Goal: Information Seeking & Learning: Learn about a topic

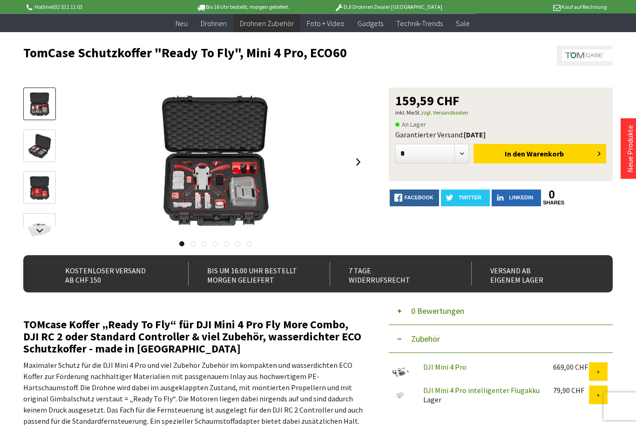
scroll to position [41, 0]
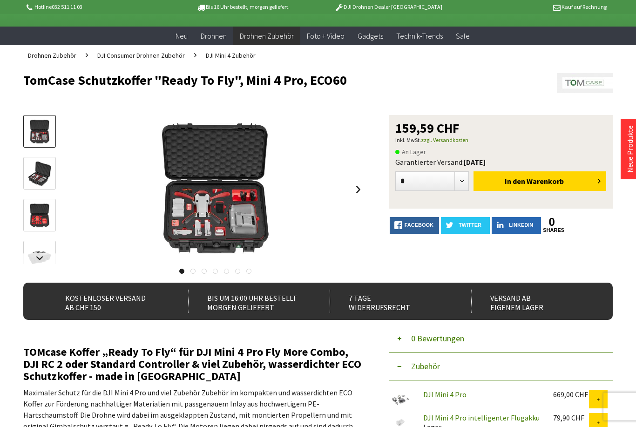
click at [167, 204] on img at bounding box center [215, 189] width 149 height 149
click at [623, 11] on div at bounding box center [318, 213] width 636 height 427
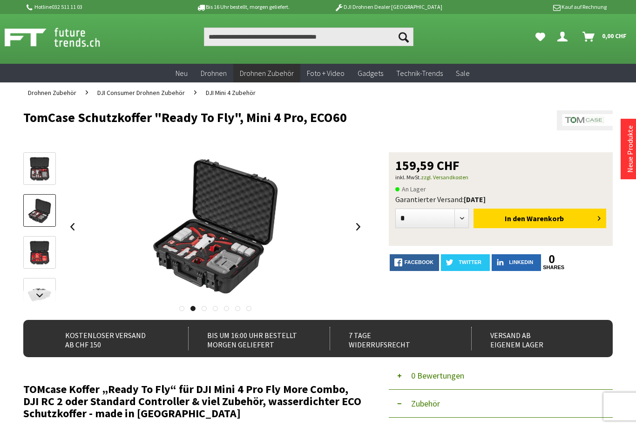
scroll to position [0, 0]
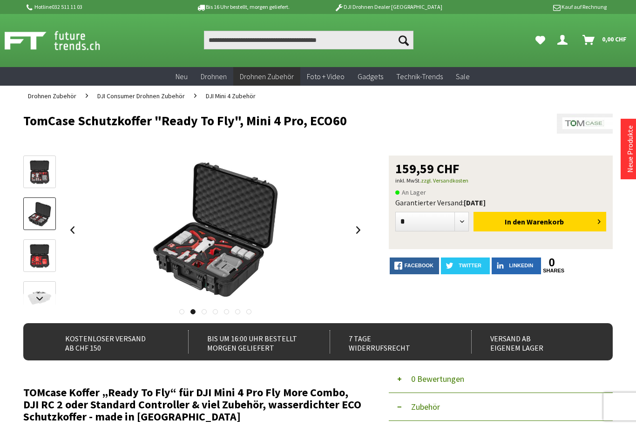
click at [39, 171] on img at bounding box center [39, 172] width 27 height 27
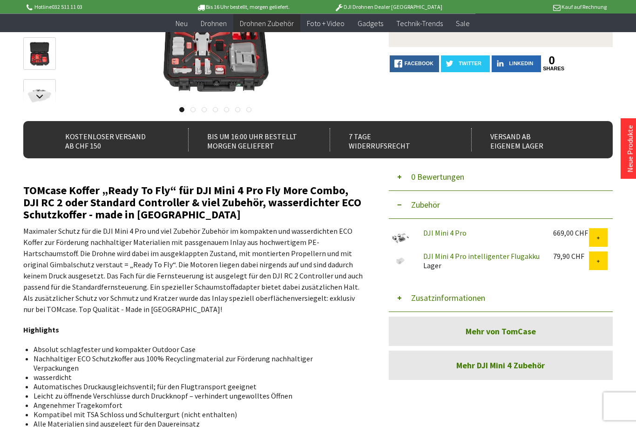
scroll to position [175, 0]
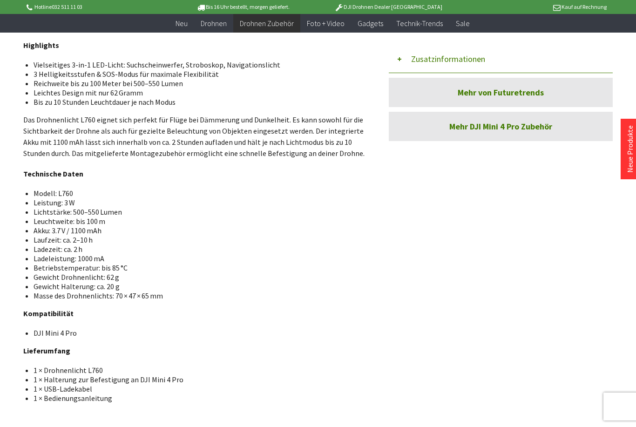
scroll to position [381, 0]
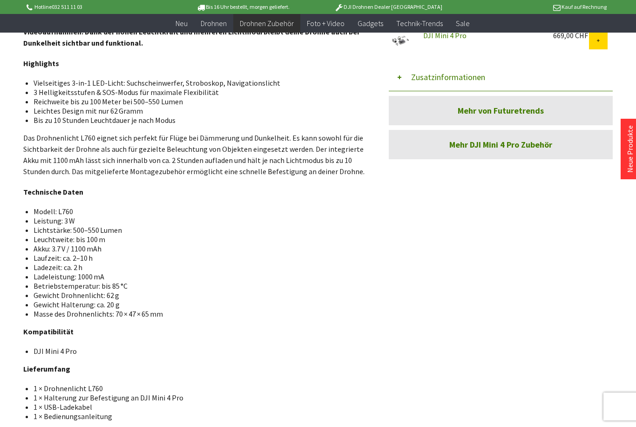
click at [461, 149] on link "Mehr DJI Mini 4 Pro Zubehör" at bounding box center [501, 144] width 224 height 29
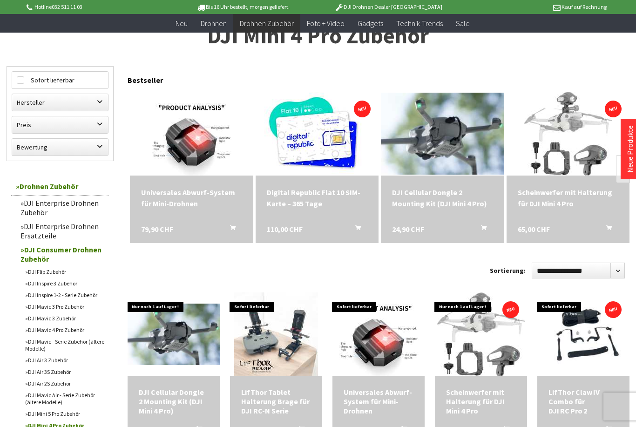
scroll to position [77, 0]
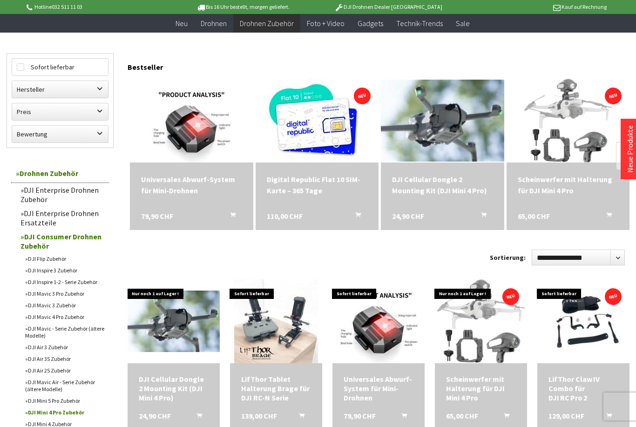
click at [425, 181] on div "DJI Cellular Dongle 2 Mounting Kit (DJI Mini 4 Pro)" at bounding box center [442, 185] width 101 height 22
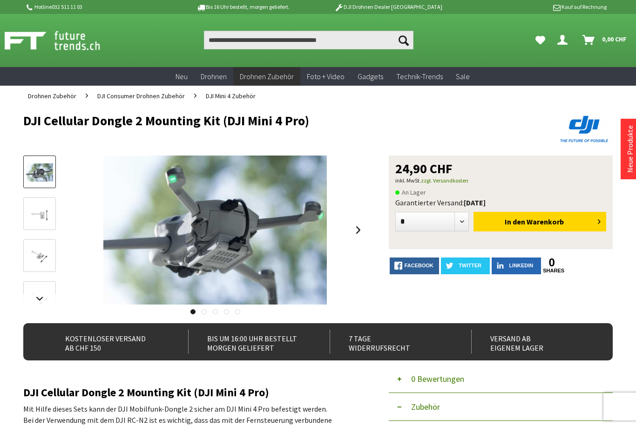
click at [2, 271] on div "Menü schließen Kategorien Neu Drohnen Drohnen Zubehör DJI Enterprise Drohnen Zu…" at bounding box center [318, 358] width 636 height 504
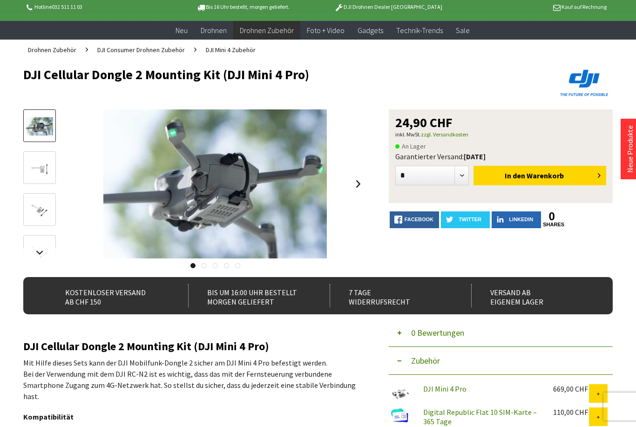
scroll to position [41, 0]
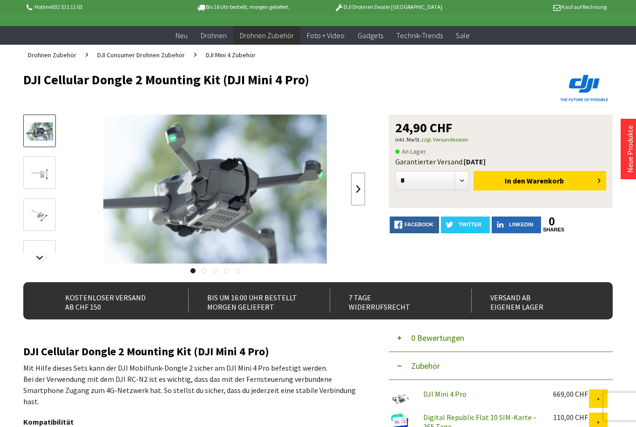
click at [365, 186] on link at bounding box center [358, 189] width 14 height 33
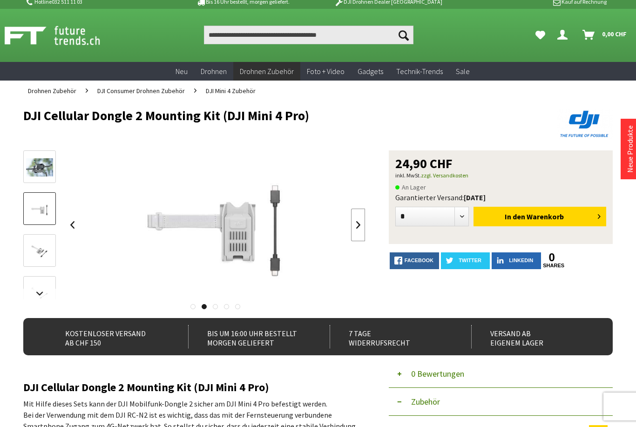
scroll to position [0, 0]
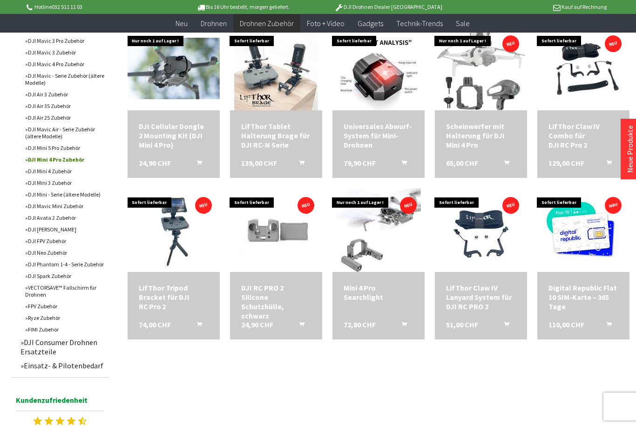
scroll to position [329, 0]
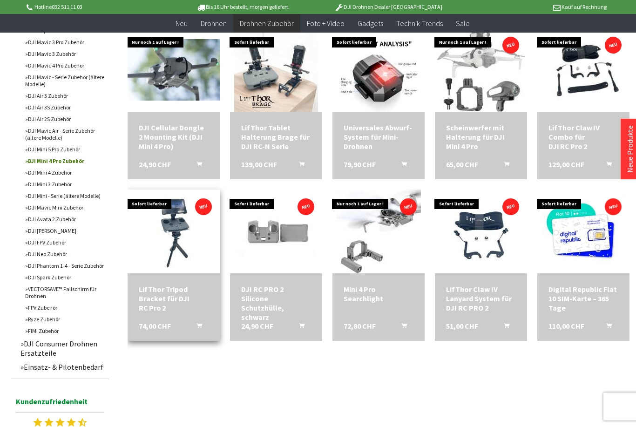
click at [153, 294] on div "LifThor Tripod Bracket für DJI RC Pro 2" at bounding box center [174, 299] width 70 height 28
